Goal: Book appointment/travel/reservation

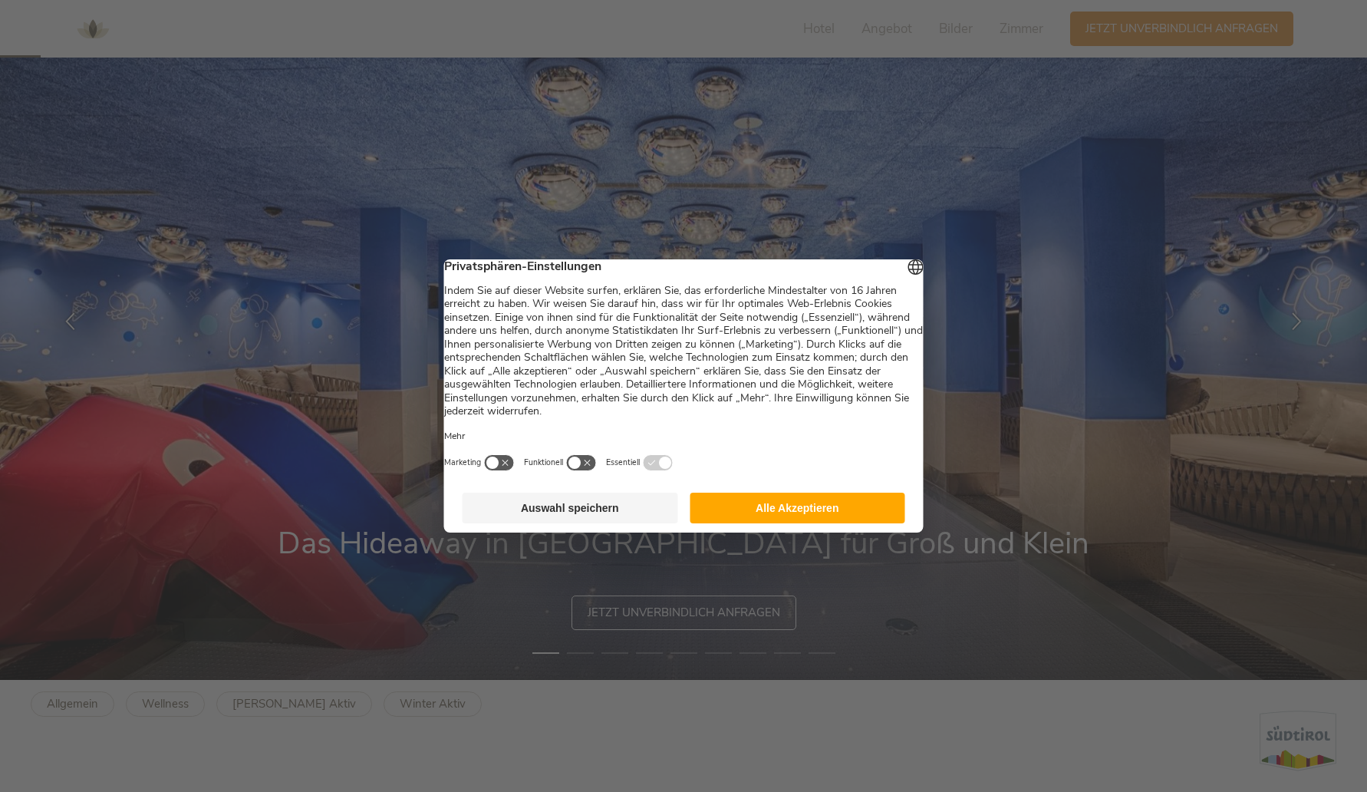
scroll to position [152, 0]
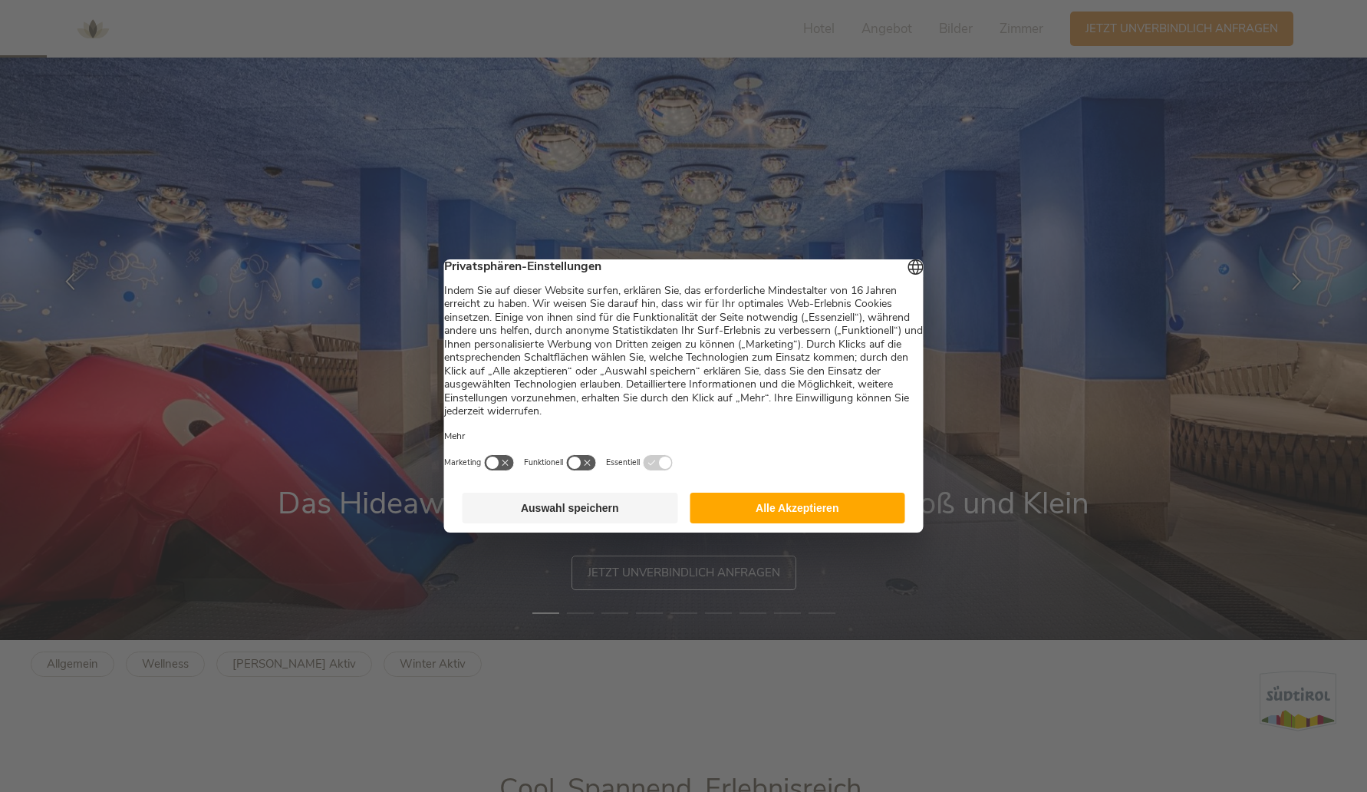
click at [800, 517] on button "Alle Akzeptieren" at bounding box center [798, 507] width 216 height 31
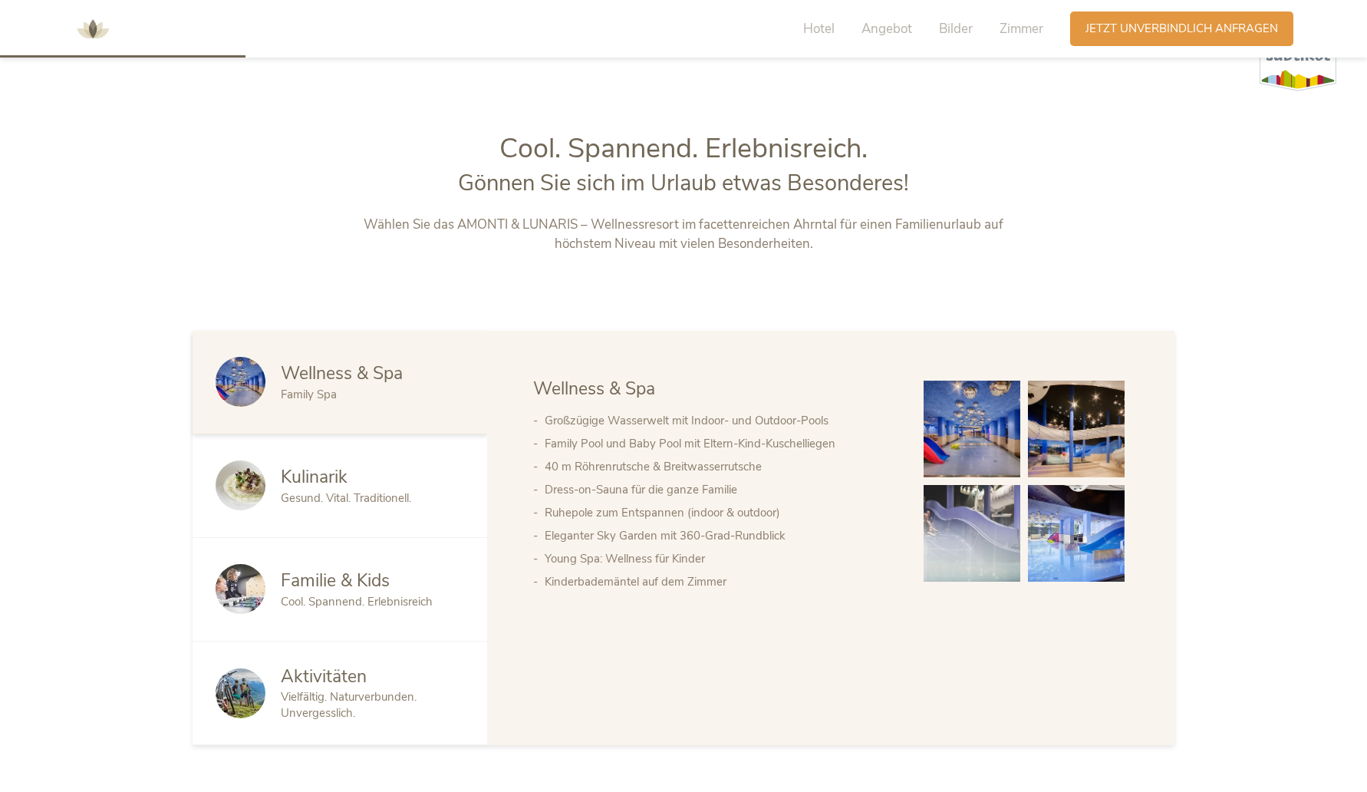
scroll to position [827, 0]
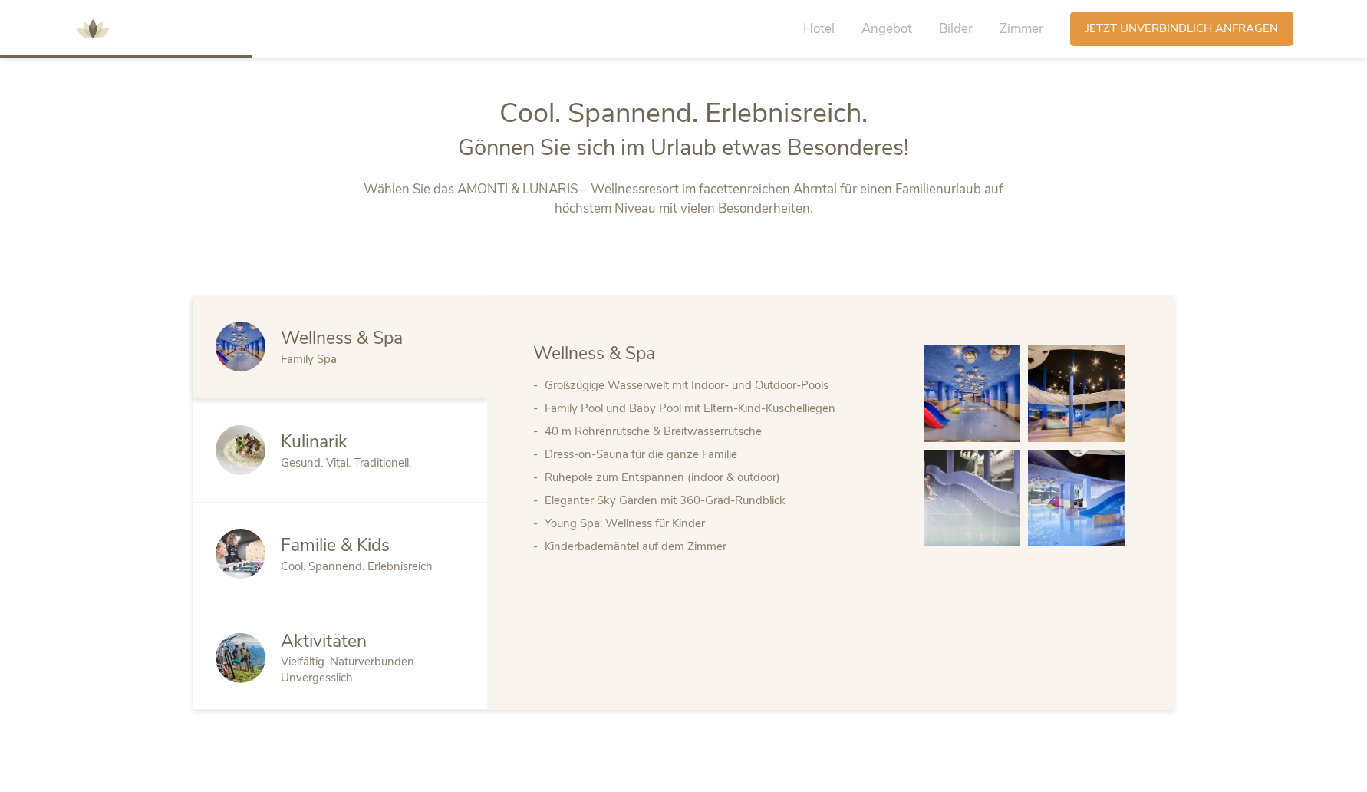
click at [372, 461] on span "Gesund. Vital. Traditionell." at bounding box center [346, 462] width 130 height 15
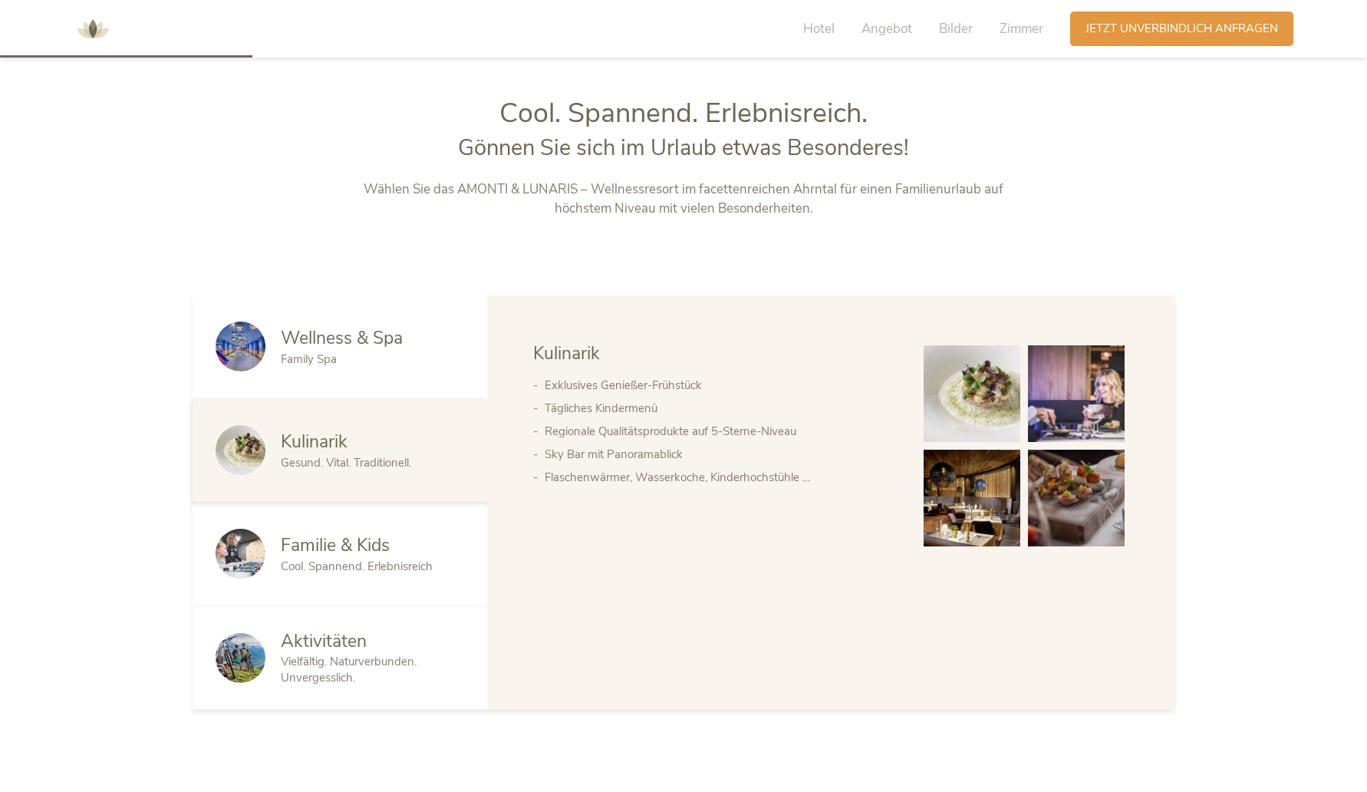
click at [367, 552] on span "Familie & Kids" at bounding box center [335, 545] width 109 height 24
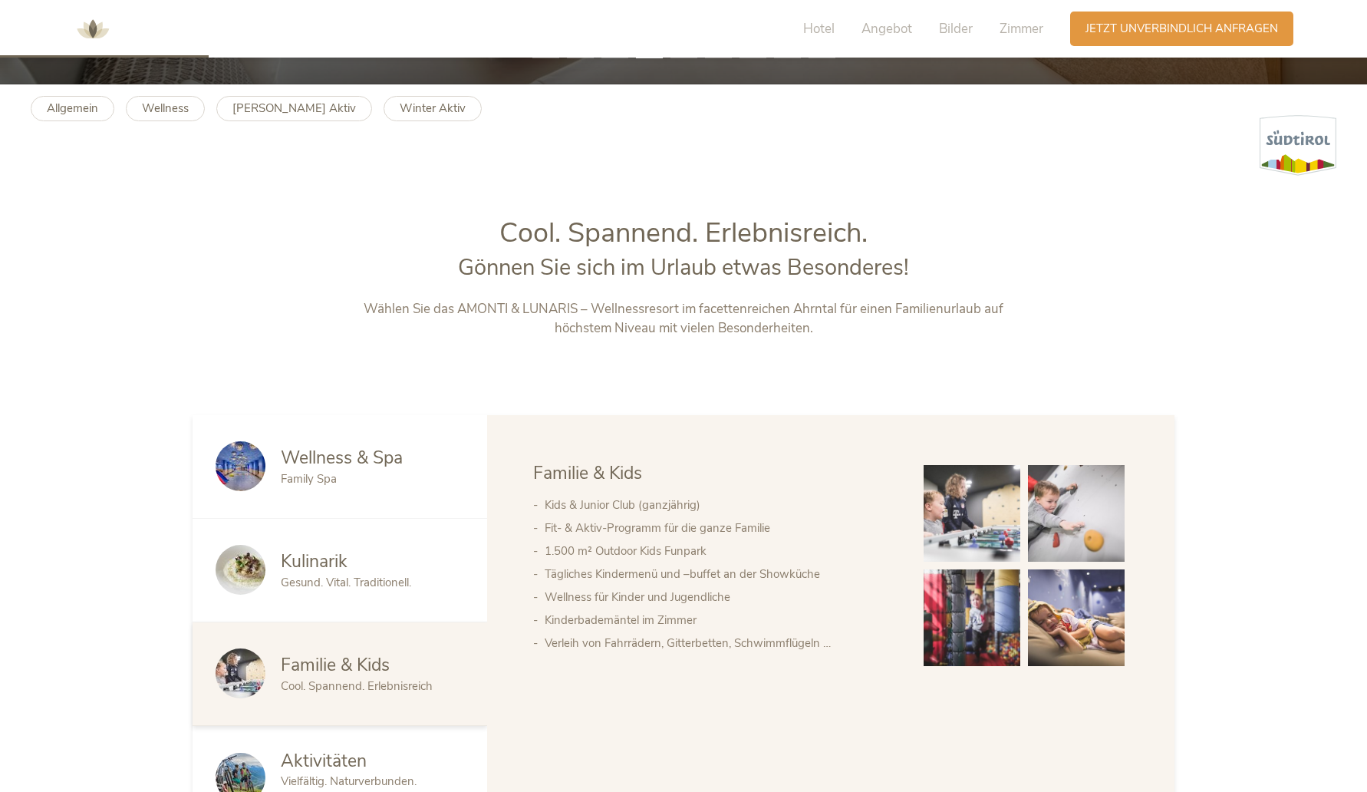
scroll to position [637, 0]
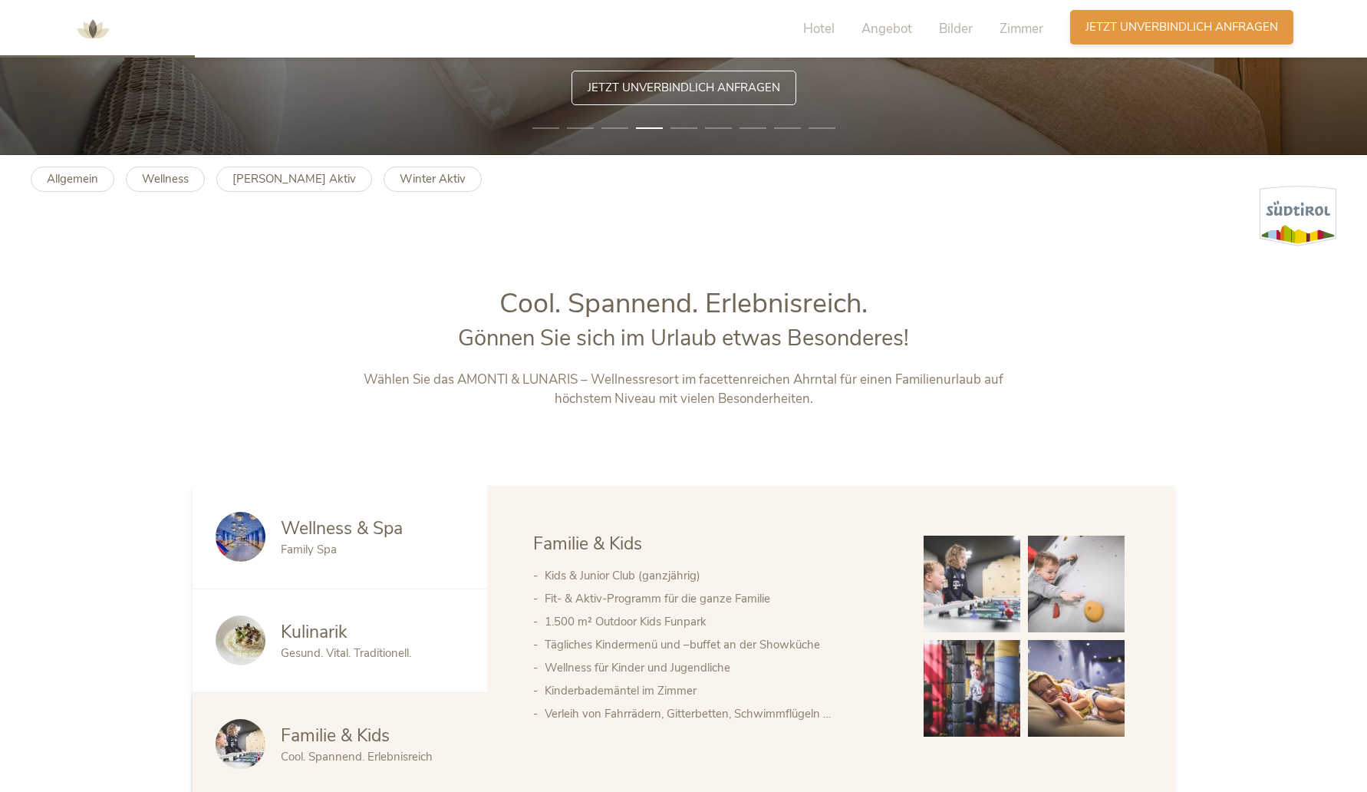
click at [1113, 29] on span "Jetzt unverbindlich anfragen" at bounding box center [1181, 27] width 193 height 16
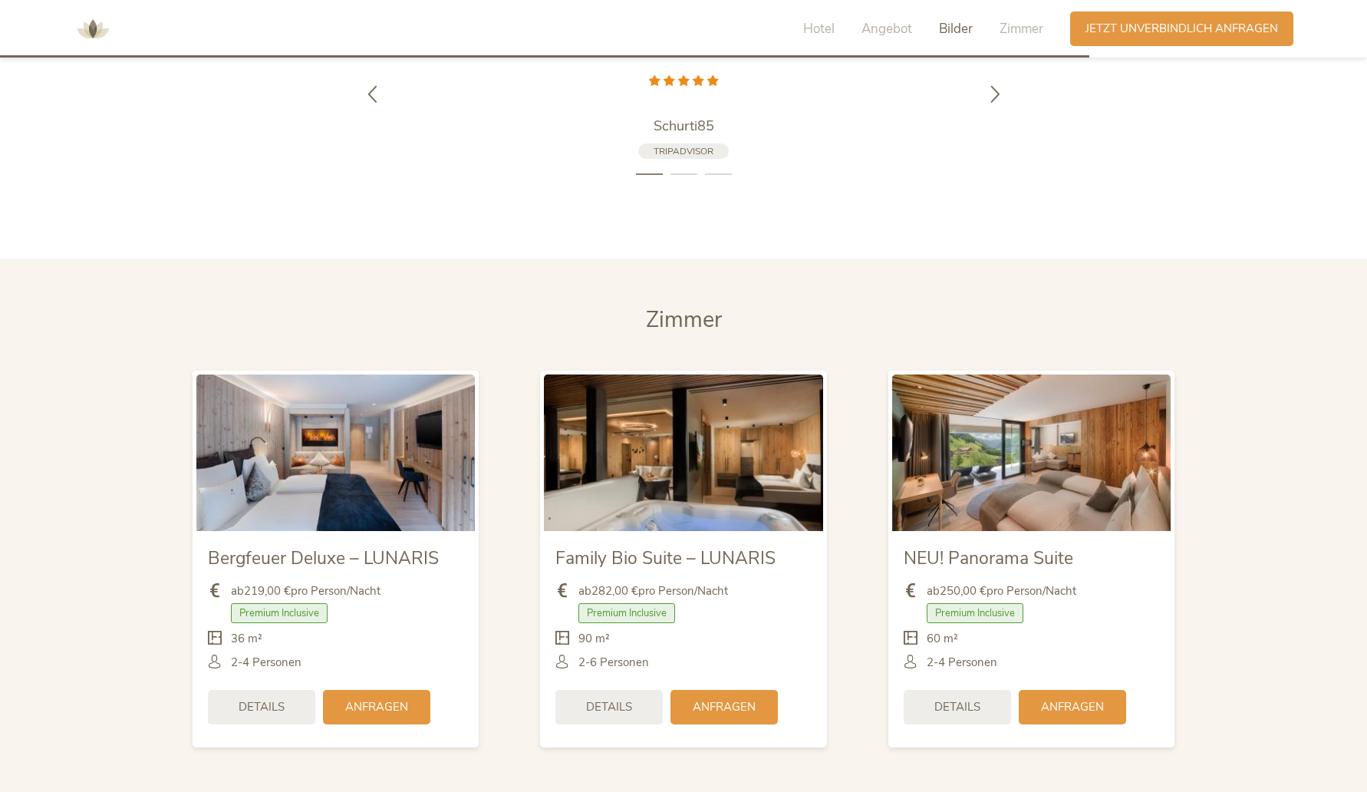
scroll to position [3569, 0]
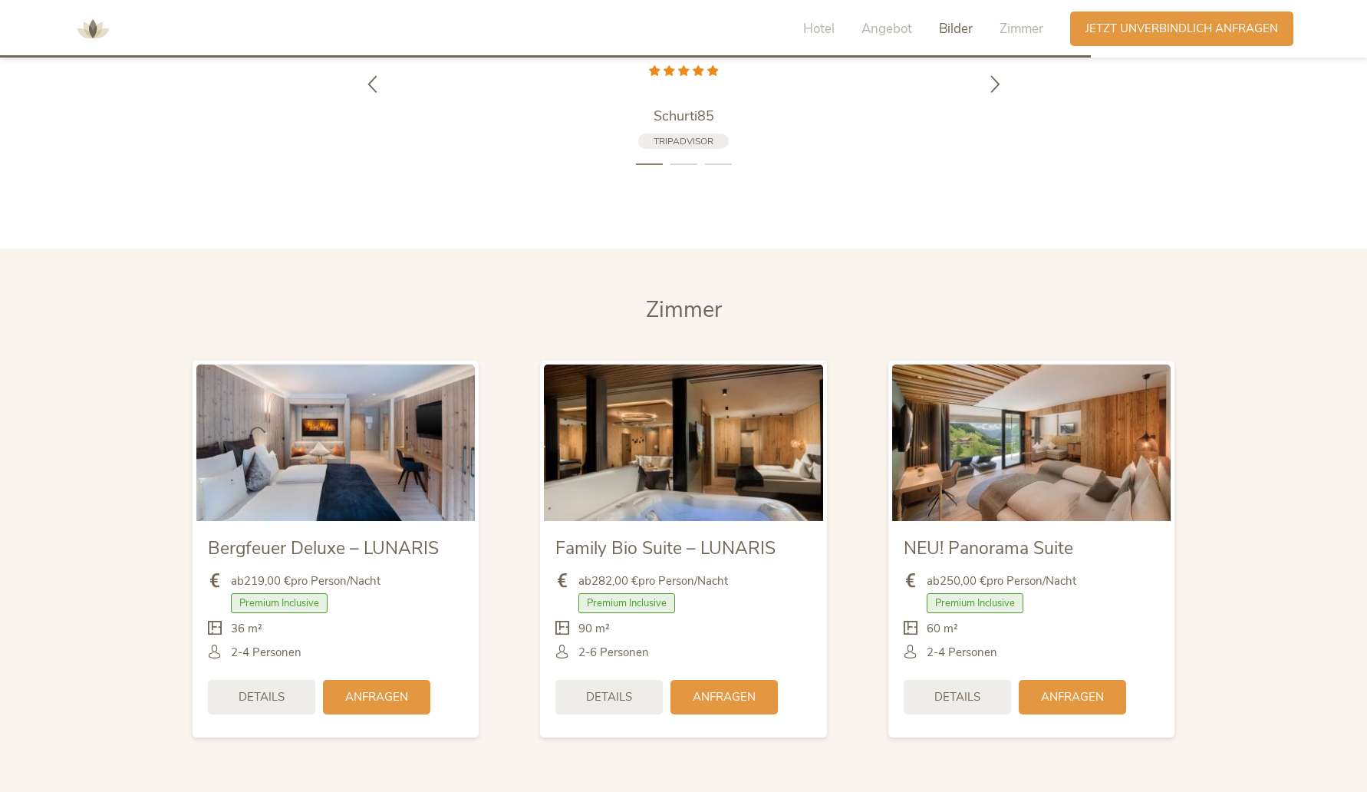
click at [346, 436] on img at bounding box center [335, 442] width 278 height 156
click at [376, 687] on div "Anfragen" at bounding box center [376, 695] width 107 height 35
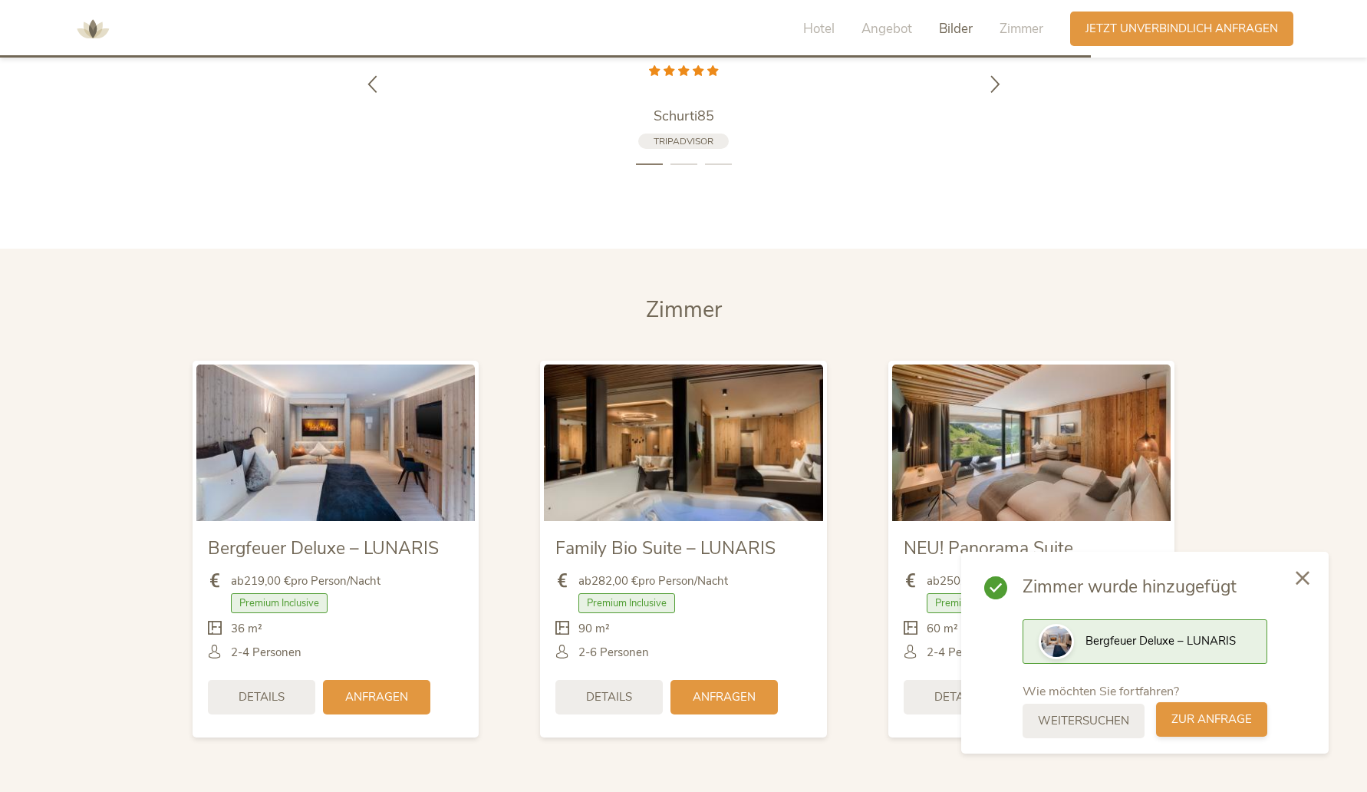
click at [1197, 720] on span "zur Anfrage" at bounding box center [1211, 719] width 81 height 16
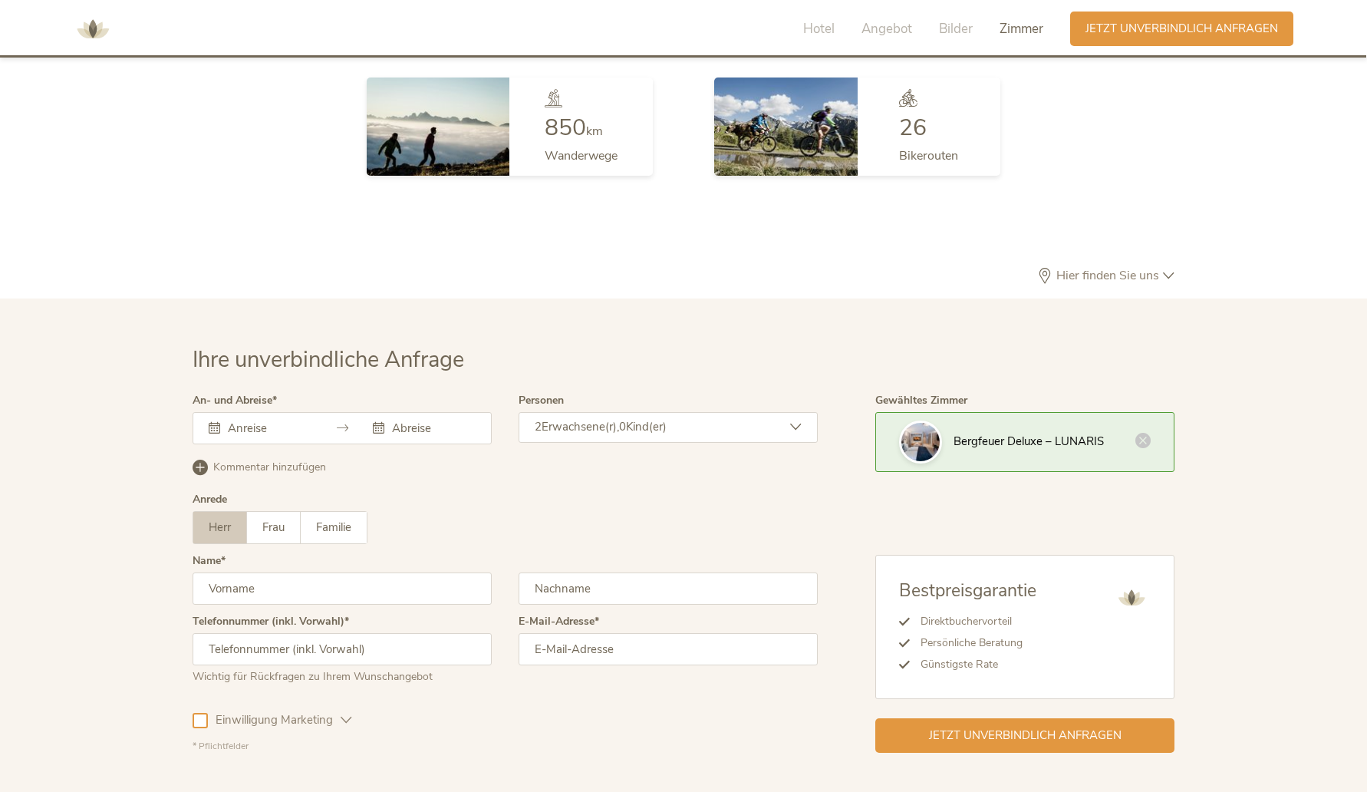
scroll to position [4472, 0]
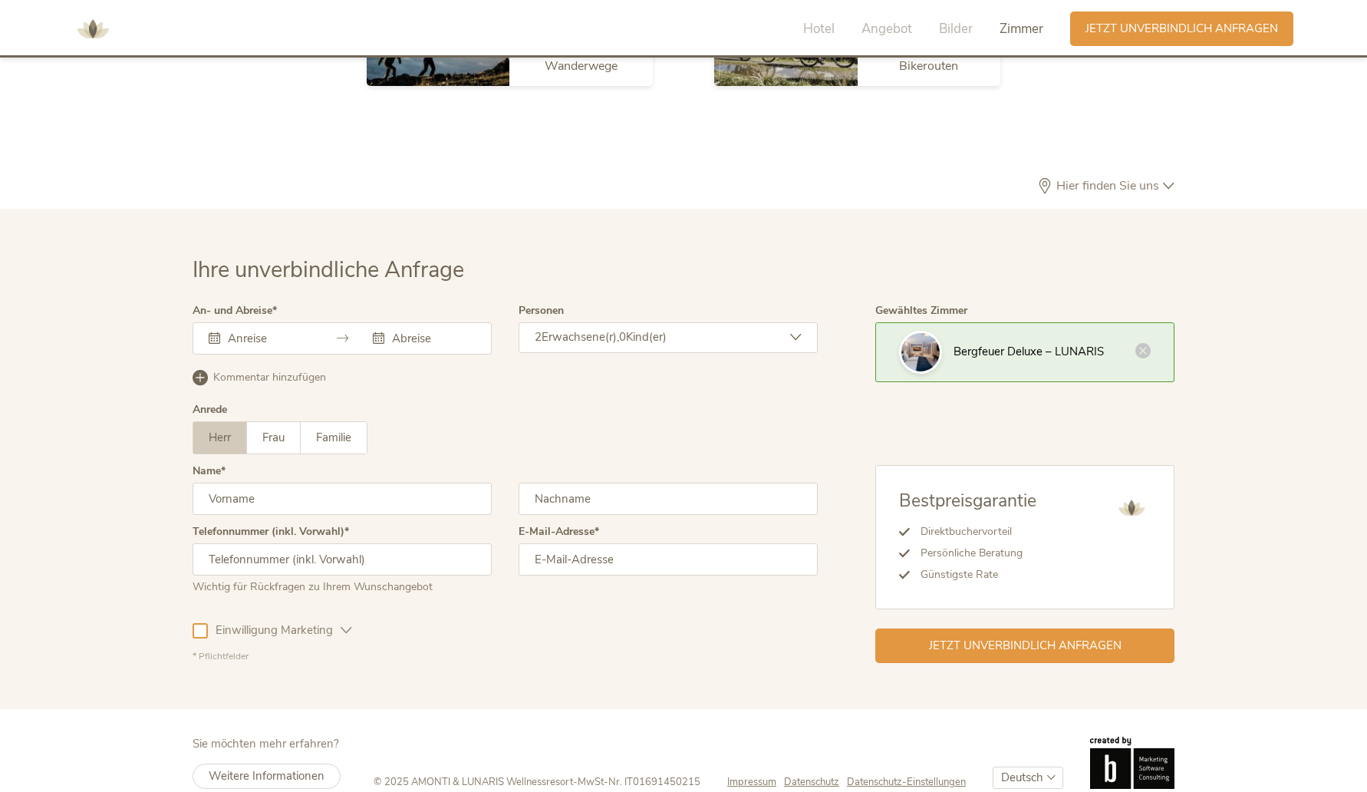
click at [280, 331] on input "text" at bounding box center [267, 338] width 87 height 15
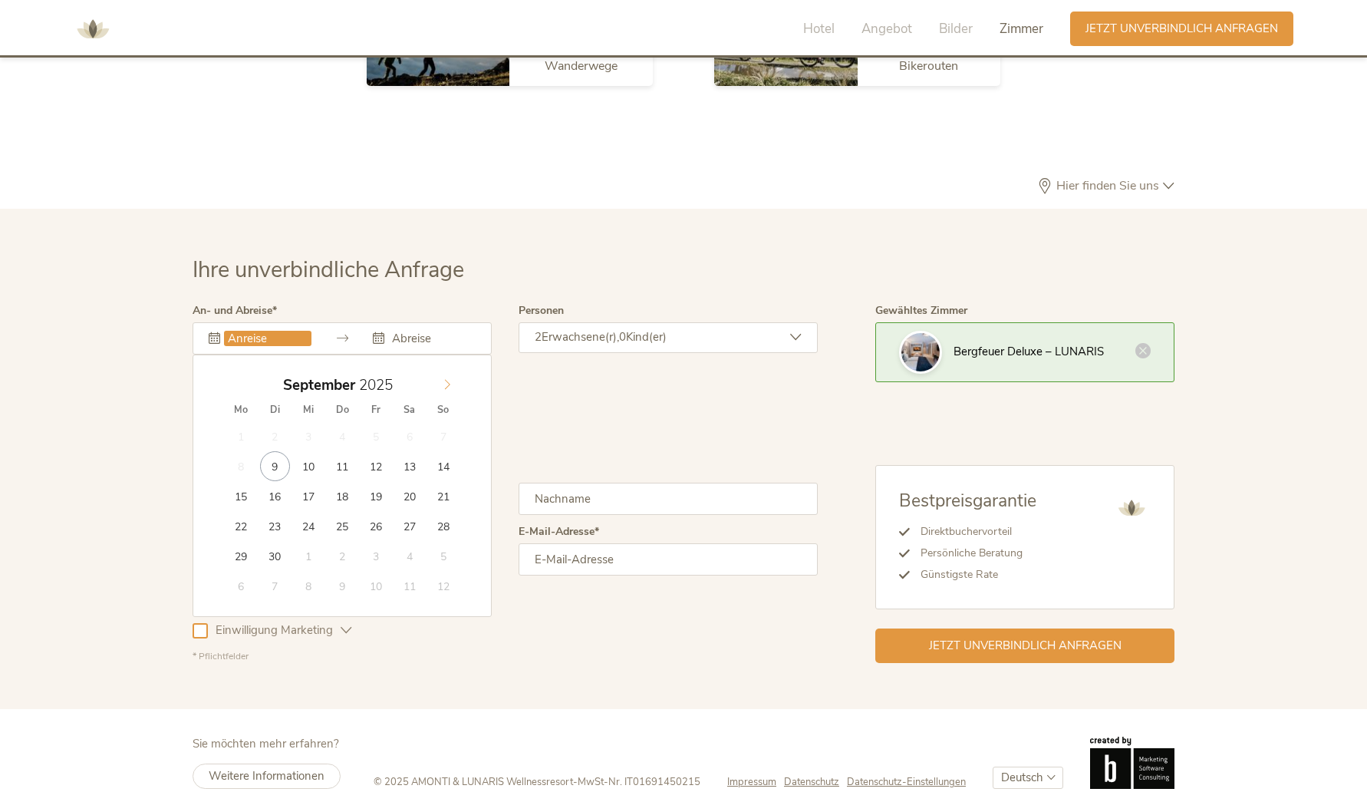
click at [442, 379] on icon at bounding box center [447, 384] width 11 height 11
click at [446, 379] on icon at bounding box center [447, 384] width 11 height 11
type input "2026"
click at [446, 379] on icon at bounding box center [447, 384] width 11 height 11
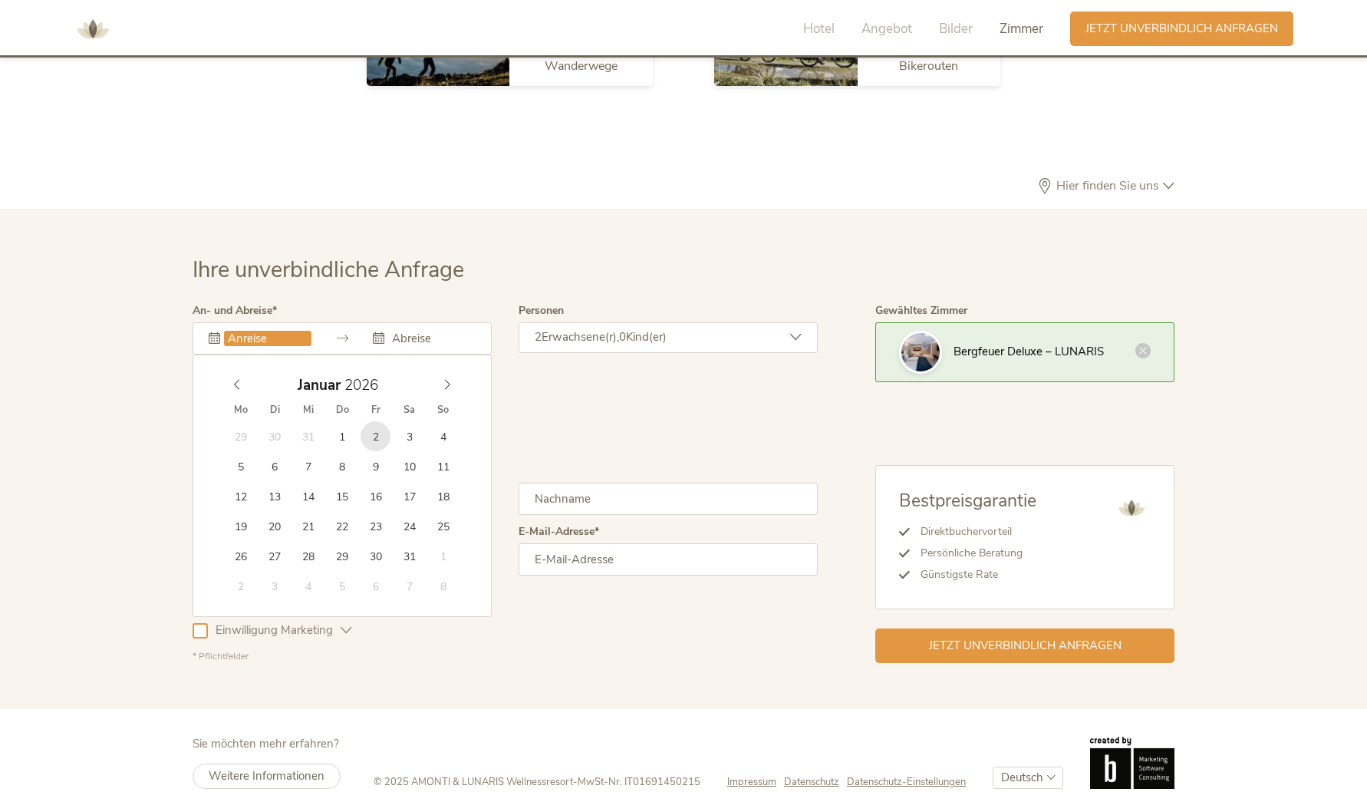
type input "[DATE]"
type input "2026"
type input "[DATE]"
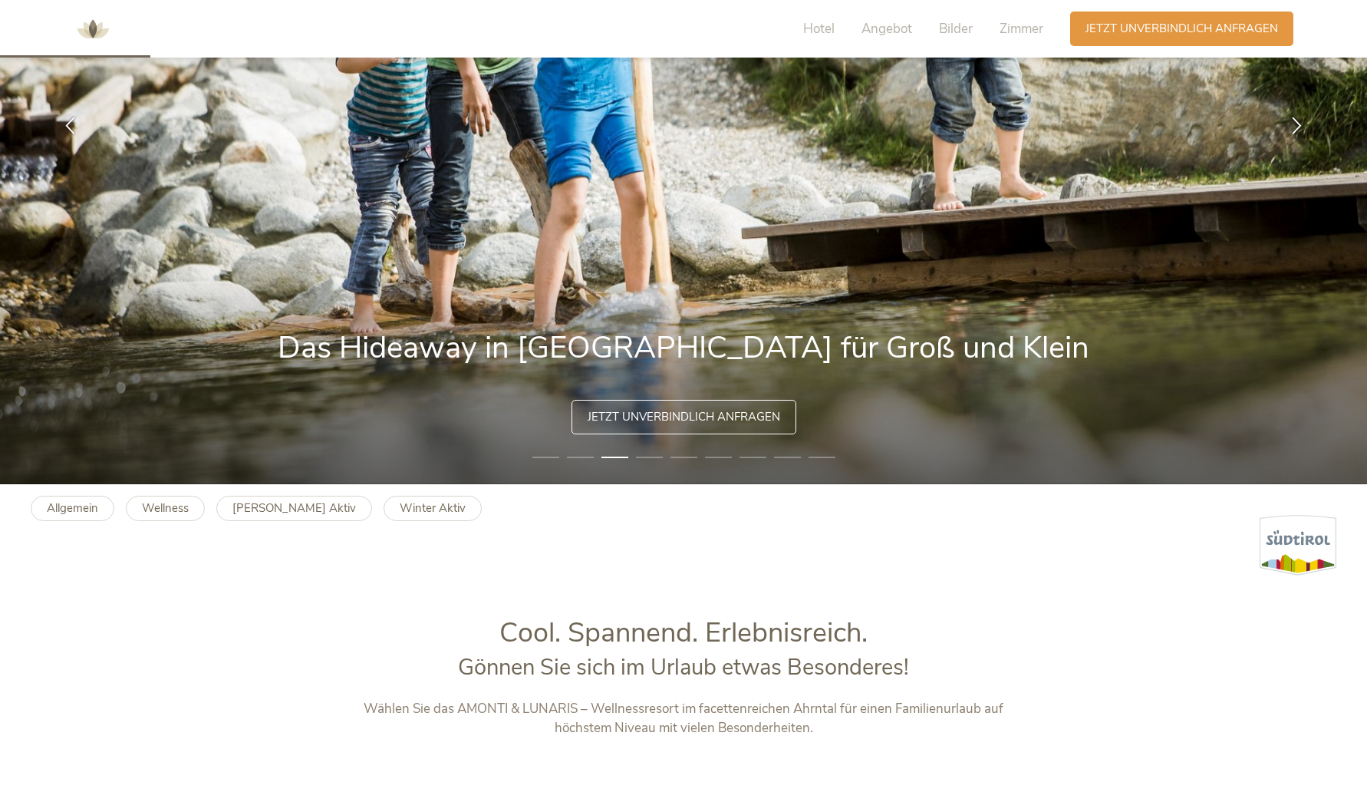
scroll to position [0, 0]
